Goal: Check status: Check status

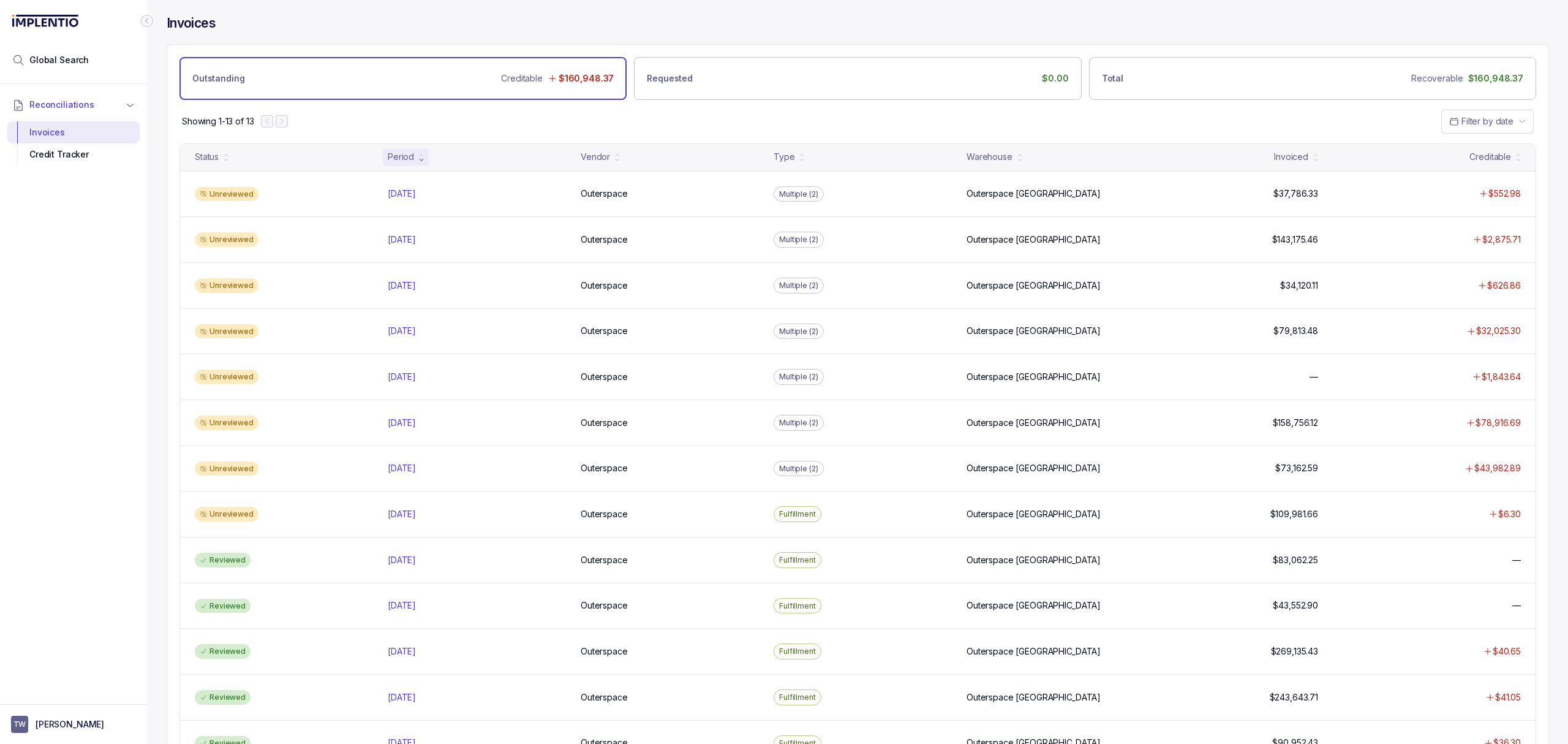
click at [733, 160] on div "Vendor" at bounding box center [669, 157] width 188 height 18
click at [672, 116] on div "Showing 1-13 of 13 Filter by date" at bounding box center [858, 121] width 1381 height 43
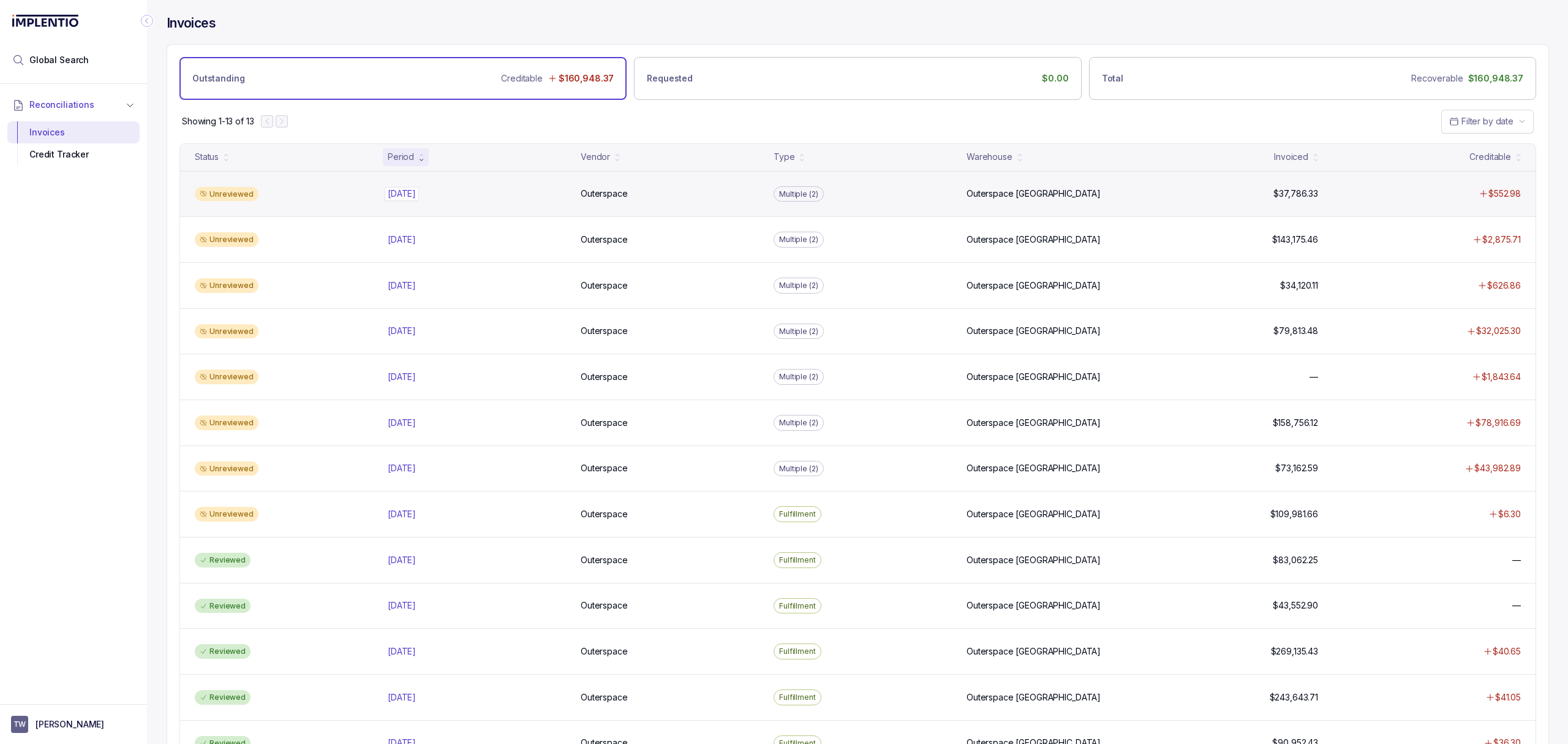
click at [407, 193] on p "[DATE]" at bounding box center [402, 193] width 34 height 13
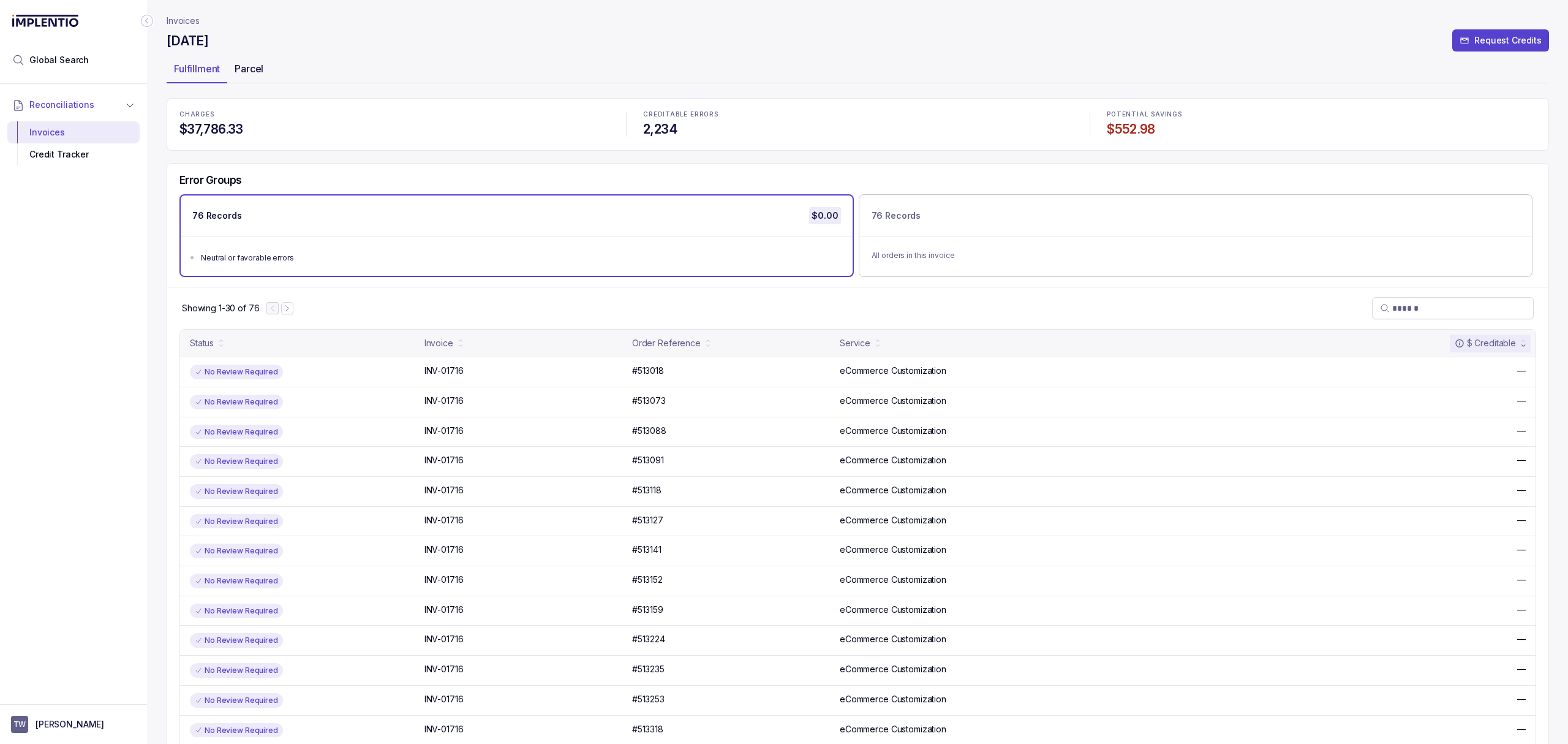
click at [255, 61] on p "Parcel" at bounding box center [248, 68] width 29 height 15
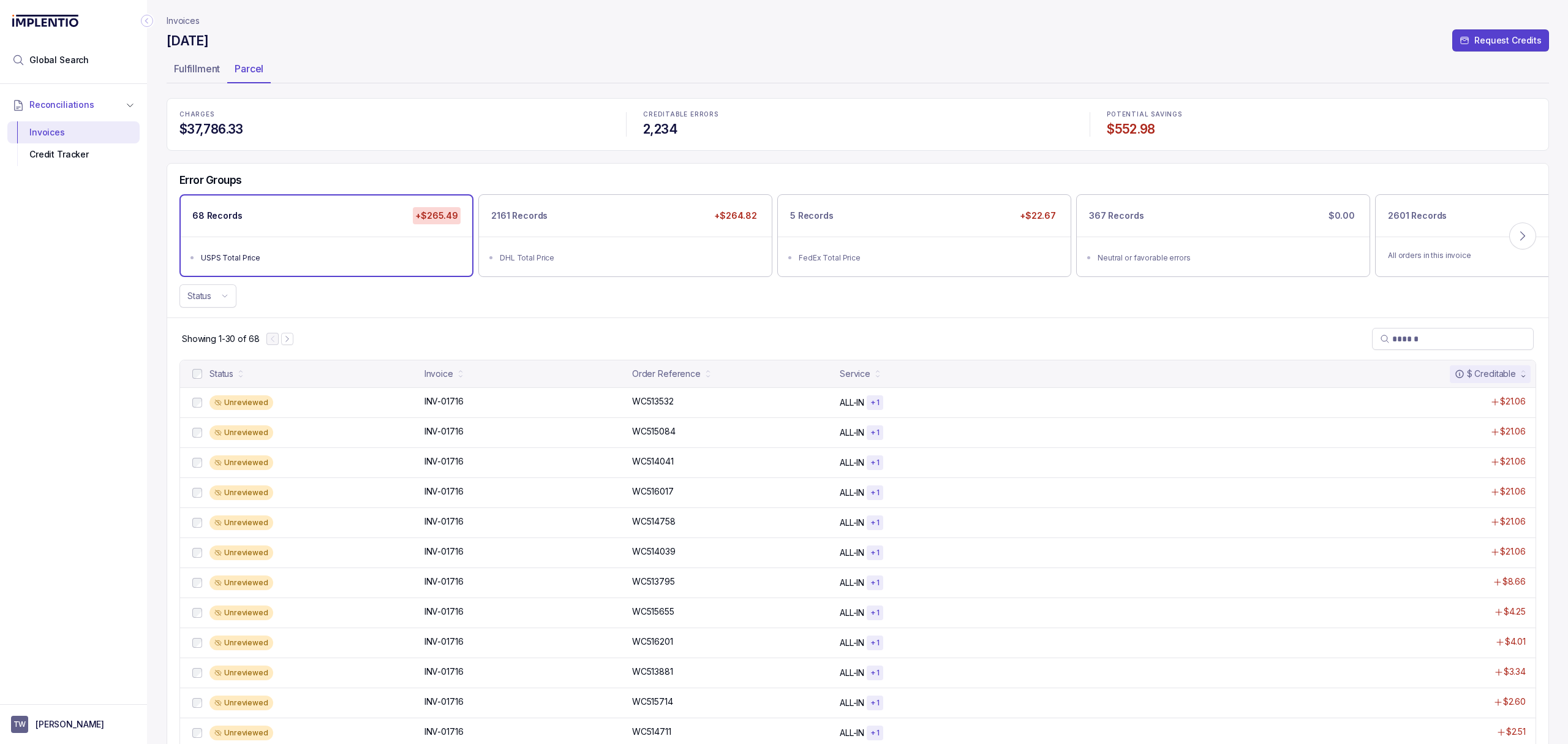
click at [387, 42] on div "[DATE] Request Credits" at bounding box center [858, 42] width 1382 height 22
click at [407, 67] on ul "Fulfillment Parcel" at bounding box center [858, 71] width 1382 height 25
click at [490, 160] on div "CHARGES $37,786.33 CREDITABLE ERRORS 2,234 POTENTIAL SAVINGS $552.98 Error Grou…" at bounding box center [858, 699] width 1382 height 1204
drag, startPoint x: 956, startPoint y: 48, endPoint x: 870, endPoint y: 10, distance: 94.0
click at [956, 48] on div "[DATE] Request Credits" at bounding box center [858, 42] width 1382 height 22
